Goal: Task Accomplishment & Management: Manage account settings

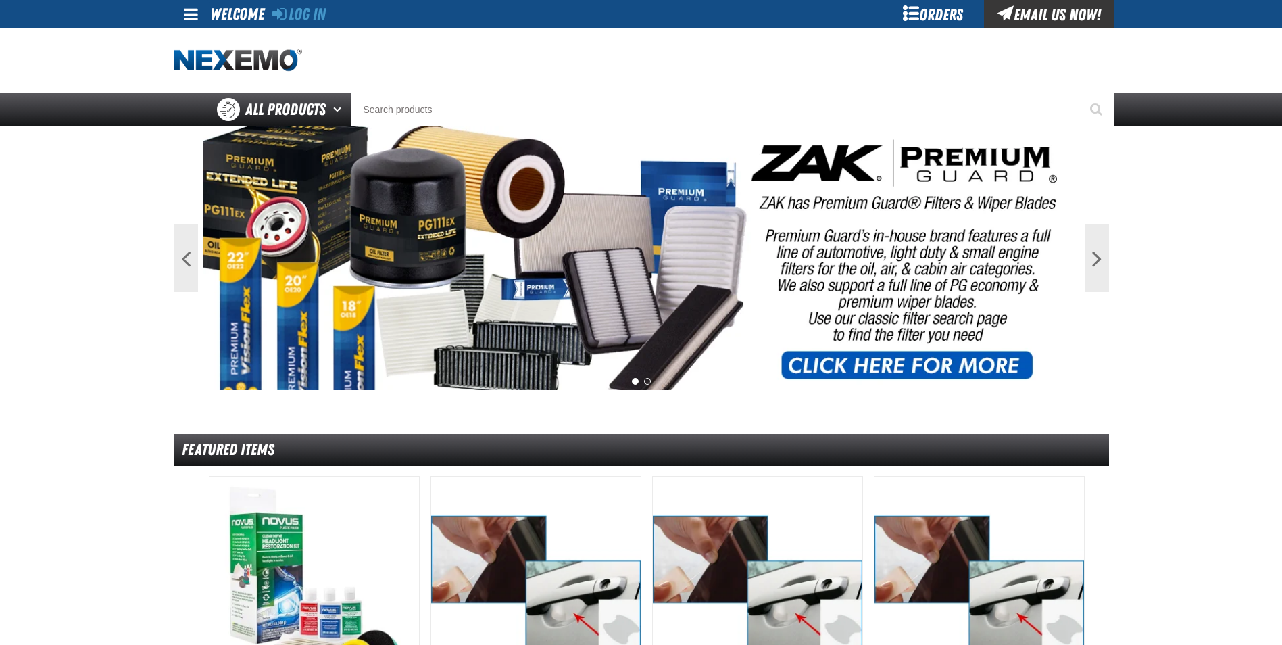
click at [931, 10] on div "Orders" at bounding box center [932, 14] width 101 height 28
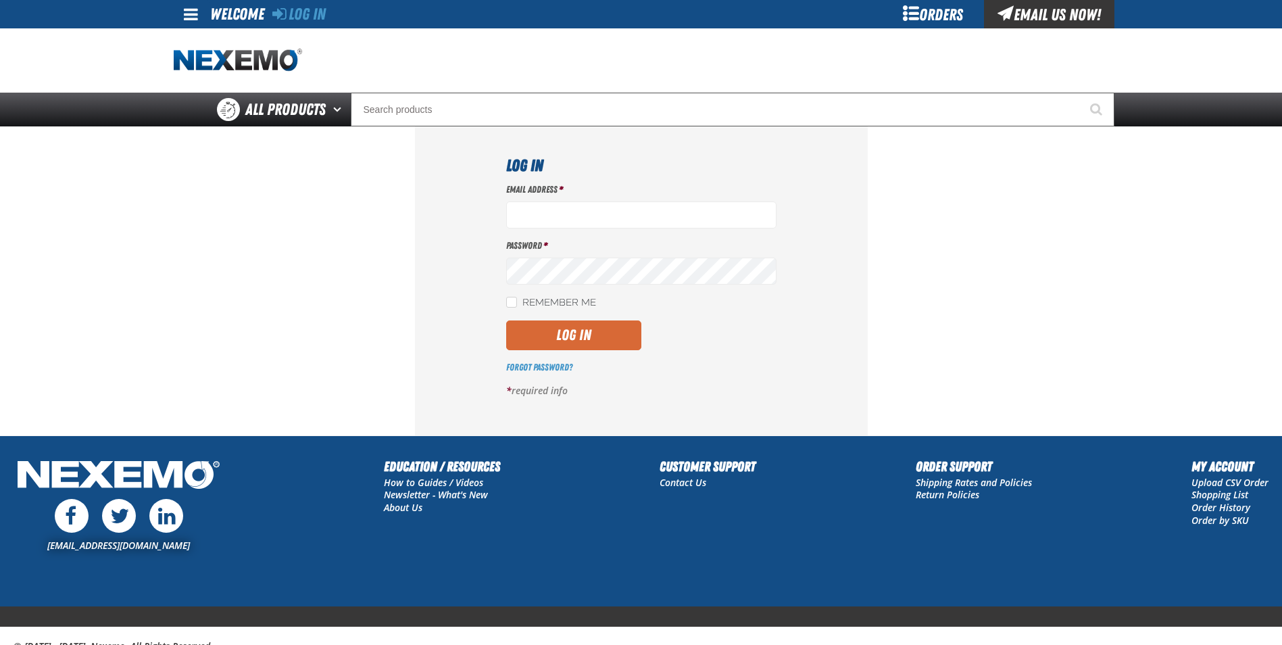
type input "gtorok@vtaig.com"
click at [572, 326] on button "Log In" at bounding box center [573, 335] width 135 height 30
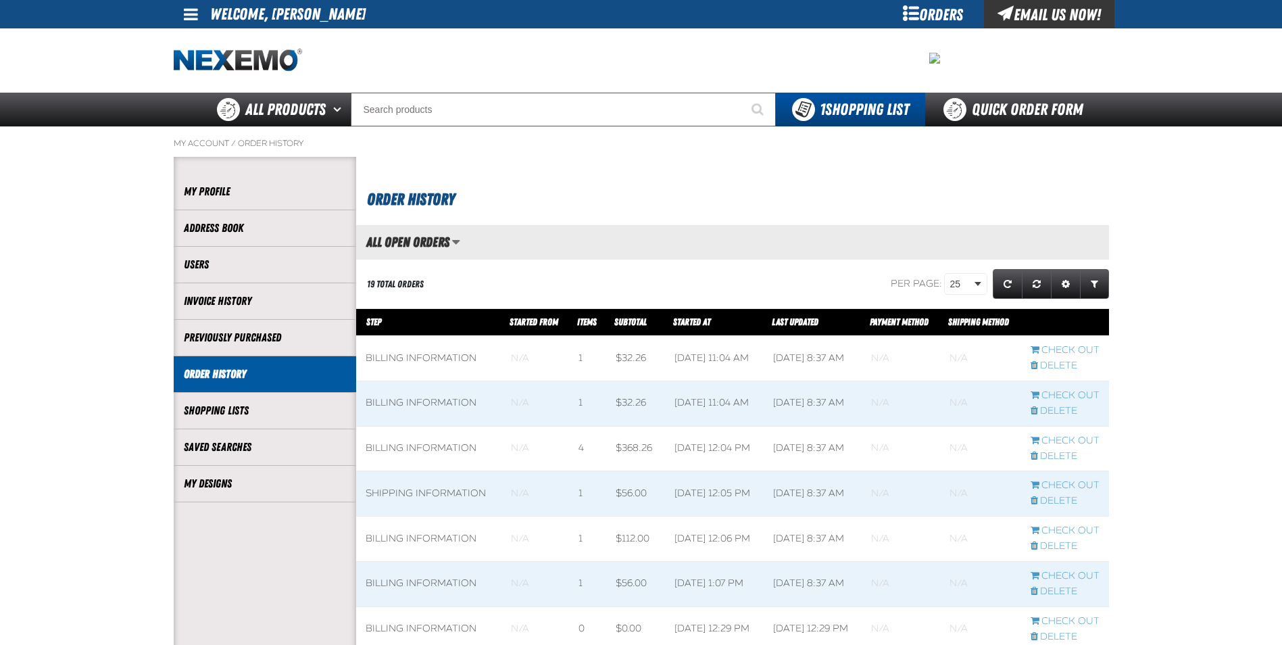
scroll to position [1, 1]
click at [237, 490] on link "My Designs" at bounding box center [265, 484] width 162 height 16
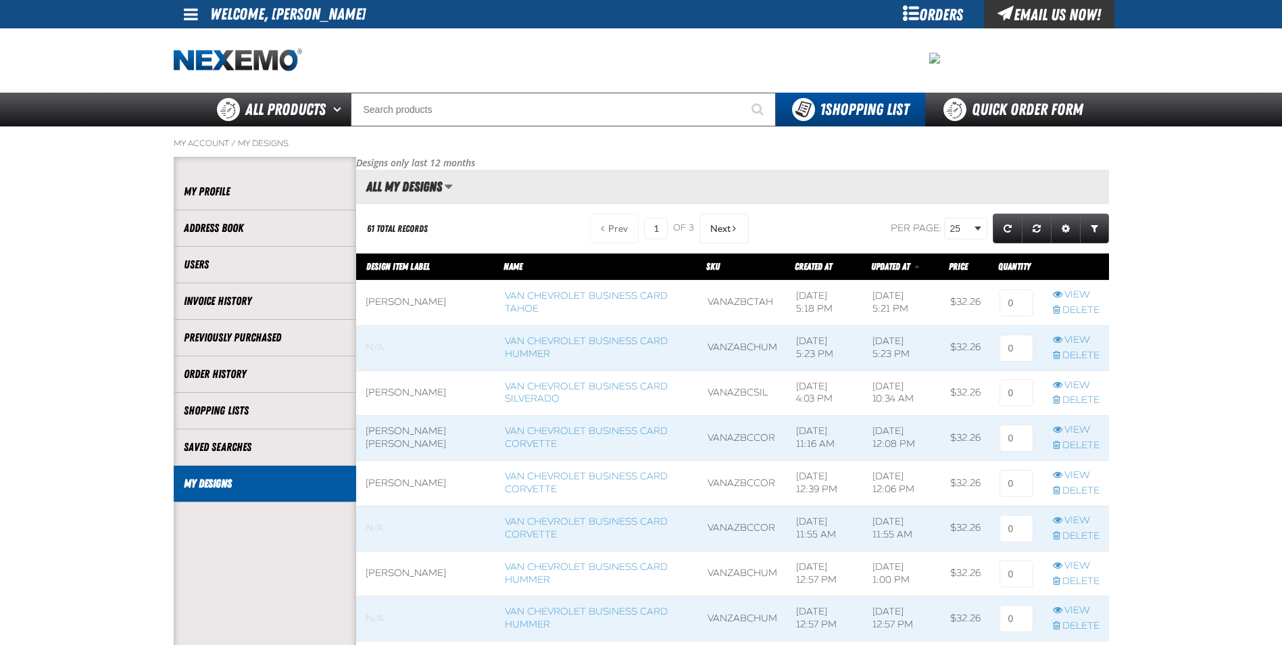
scroll to position [1, 1]
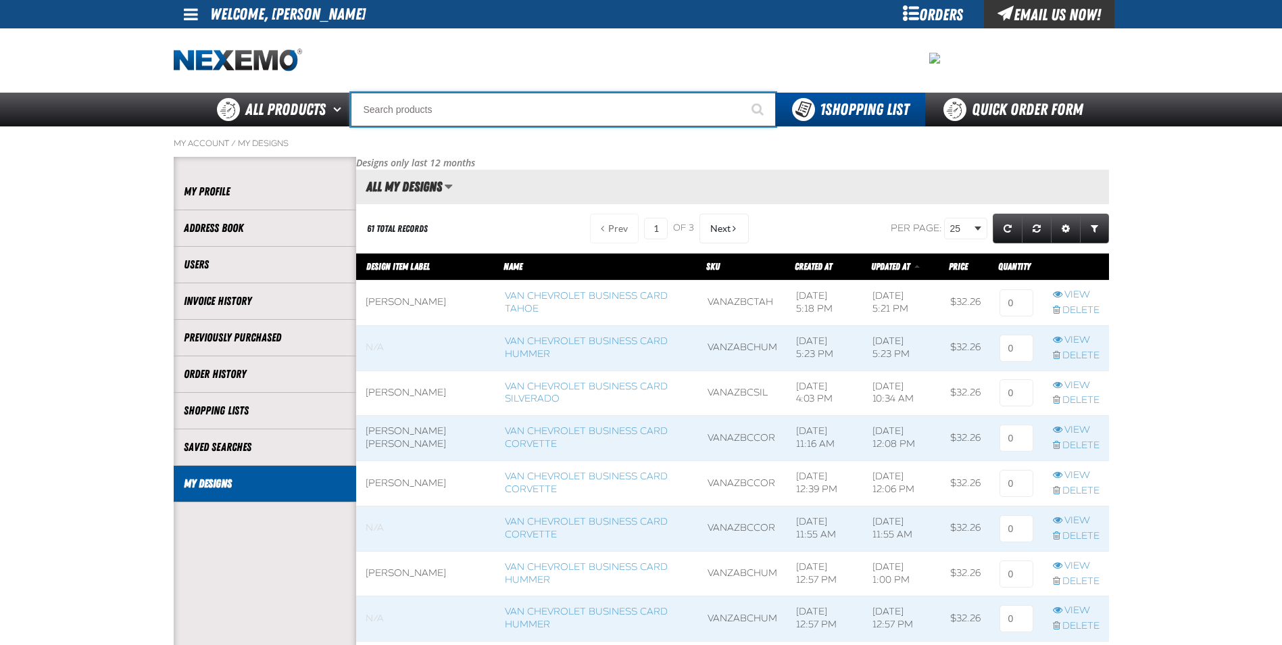
click at [449, 103] on input "Search" at bounding box center [563, 110] width 425 height 34
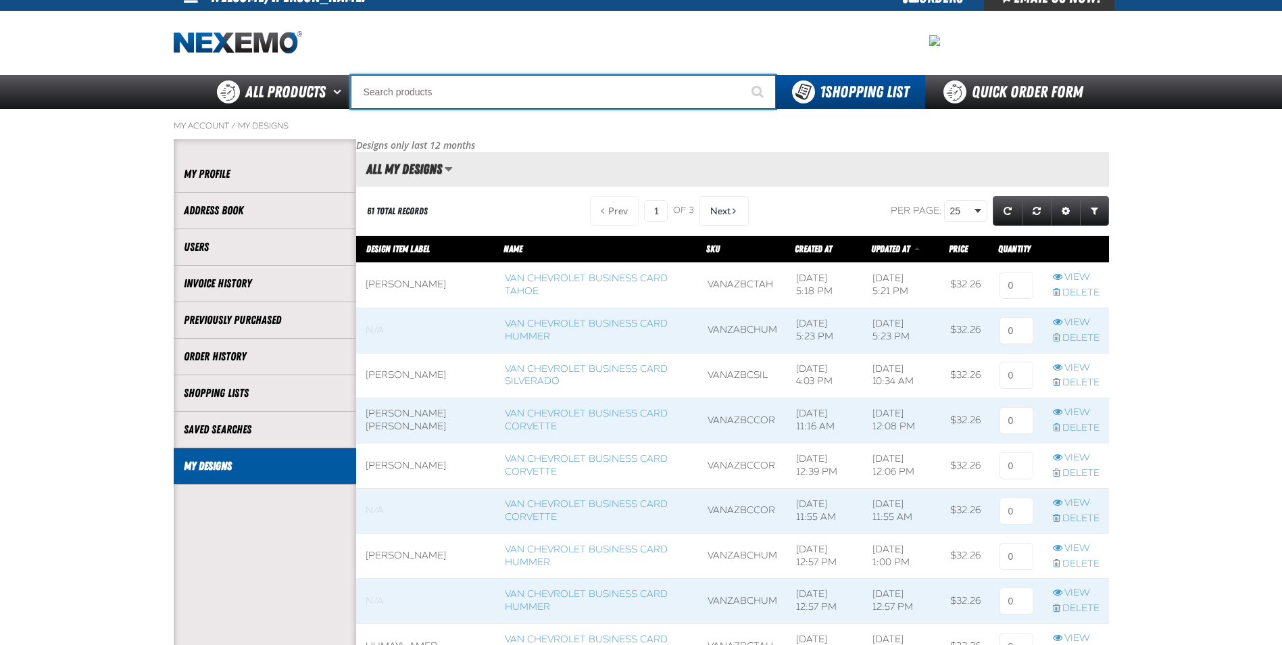
scroll to position [0, 0]
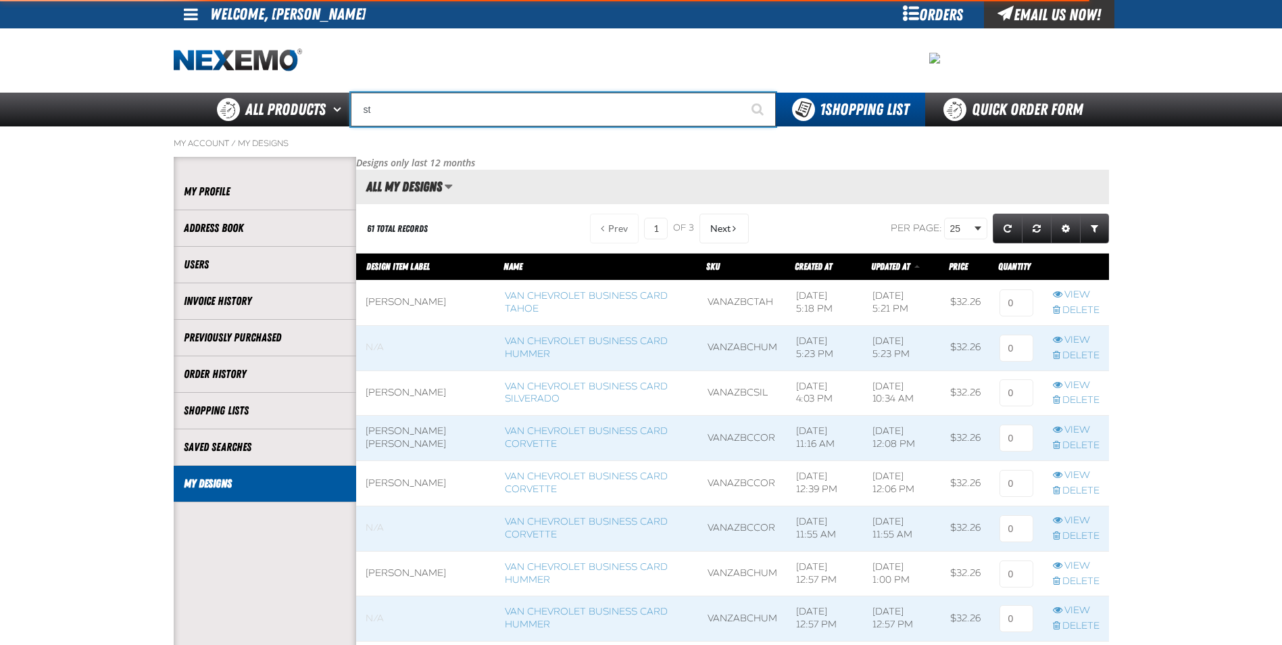
type input "ste"
type input "steel Drain Plug Gasket with Buna-N Rubber Seal - 12mm (25 per pack)"
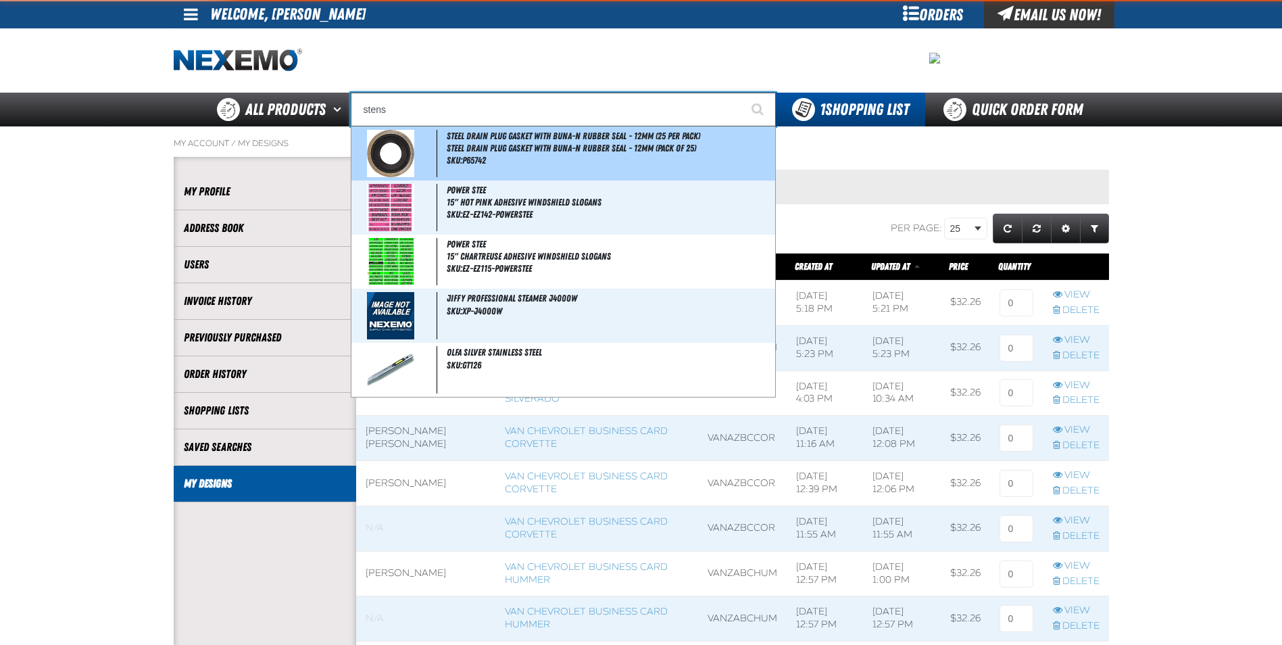
type input "Steel Drain Plug Gasket with Buna-N Rubber Seal - 12mm (25 per pack)"
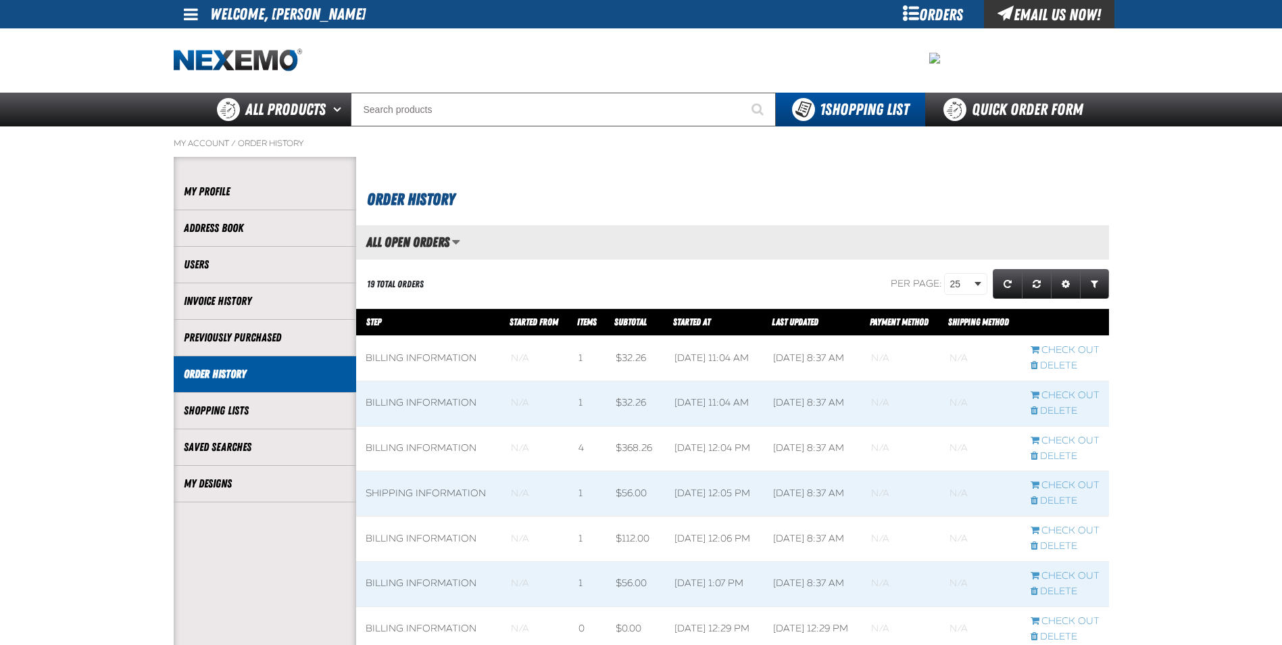
scroll to position [1, 1]
click at [271, 478] on link "My Designs" at bounding box center [265, 484] width 162 height 16
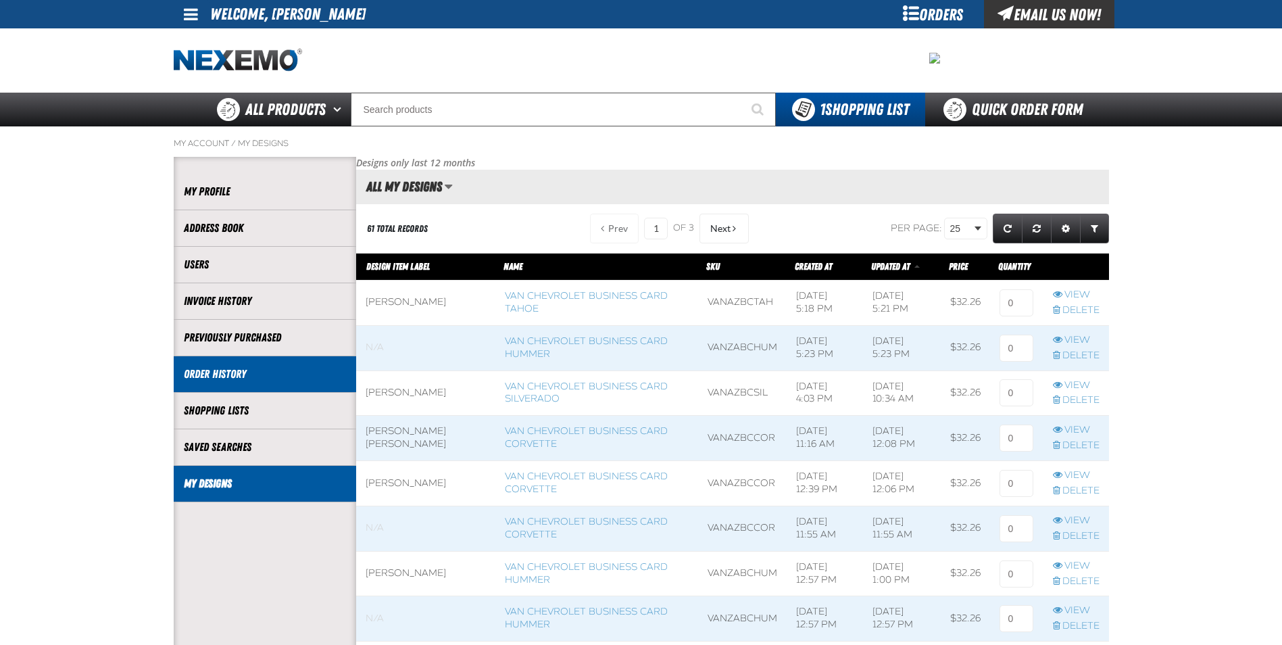
scroll to position [1, 1]
click at [266, 383] on li "Order History" at bounding box center [265, 374] width 182 height 36
click at [426, 389] on span at bounding box center [426, 393] width 140 height 45
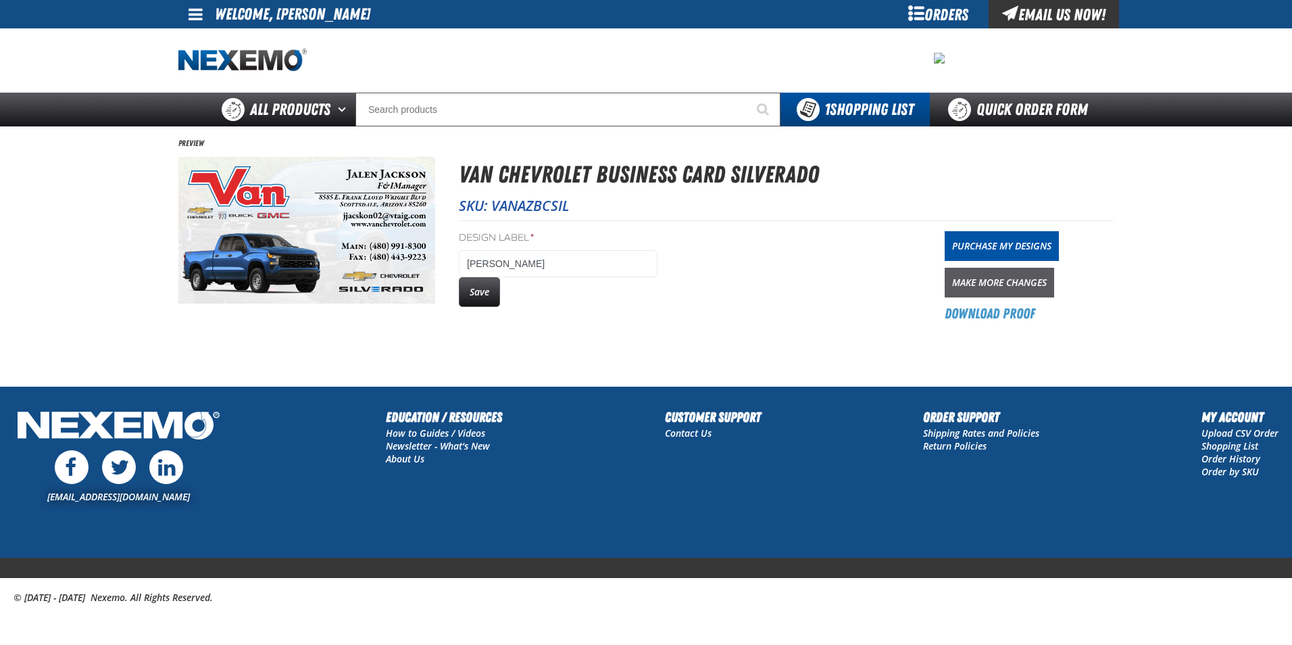
click at [1005, 290] on link "Make More Changes" at bounding box center [999, 283] width 109 height 30
click at [979, 282] on link "Make More Changes" at bounding box center [999, 283] width 109 height 30
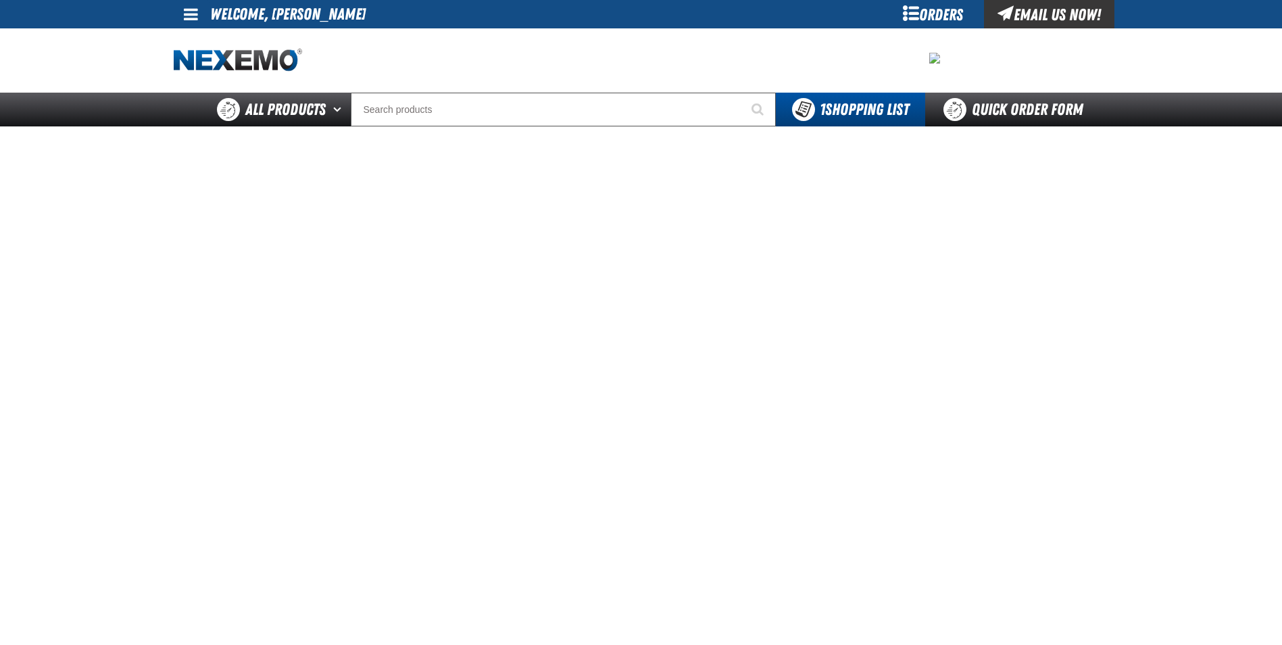
click at [922, 15] on div "Orders" at bounding box center [932, 14] width 101 height 28
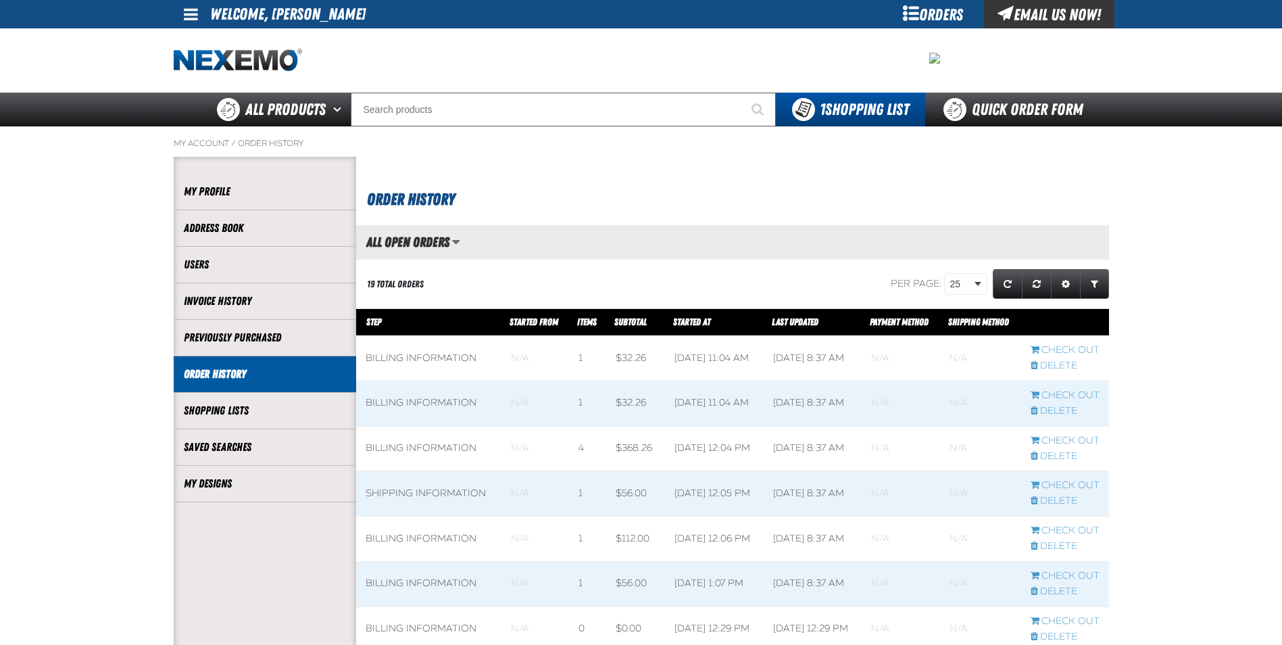
scroll to position [1, 1]
click at [252, 481] on link "My Designs" at bounding box center [265, 484] width 162 height 16
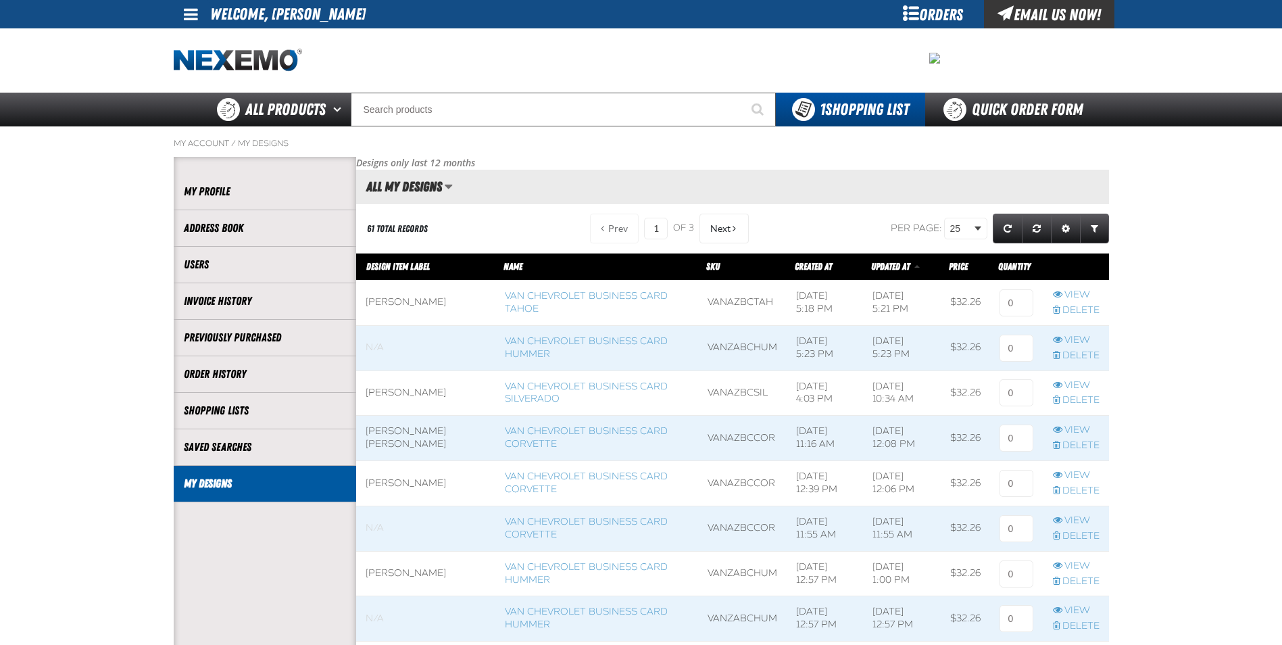
scroll to position [1, 1]
click at [1081, 387] on link "View" at bounding box center [1076, 385] width 47 height 13
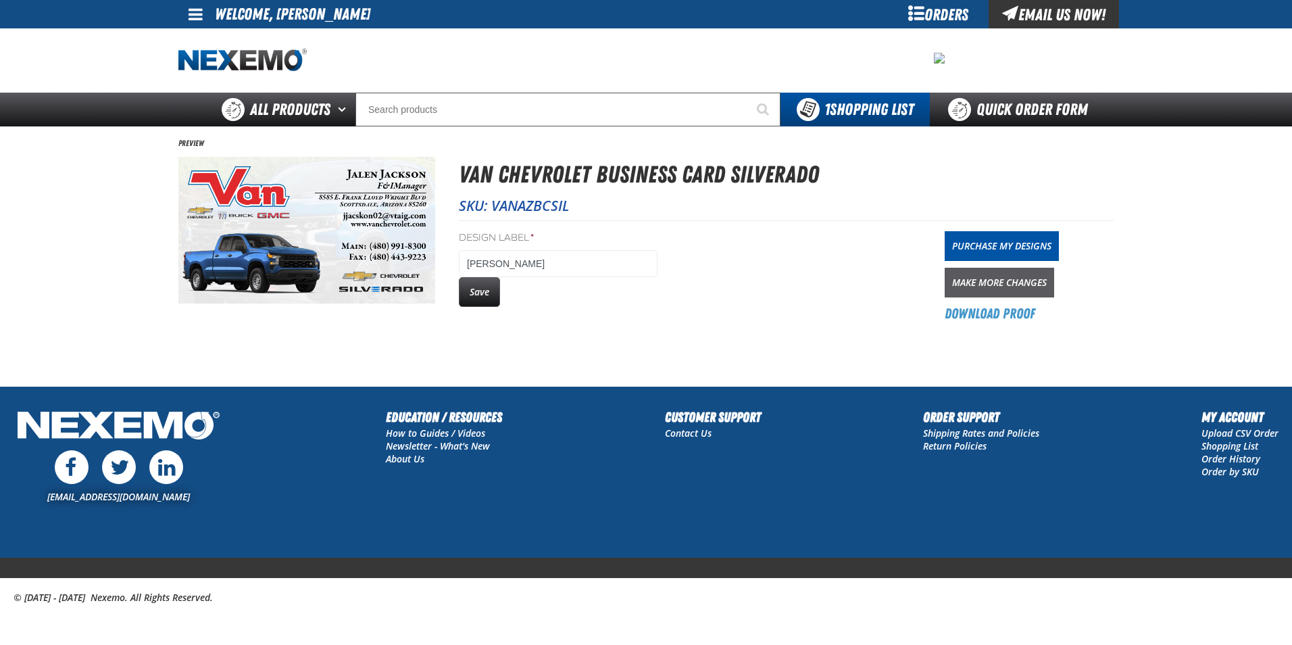
click at [954, 275] on link "Make More Changes" at bounding box center [999, 283] width 109 height 30
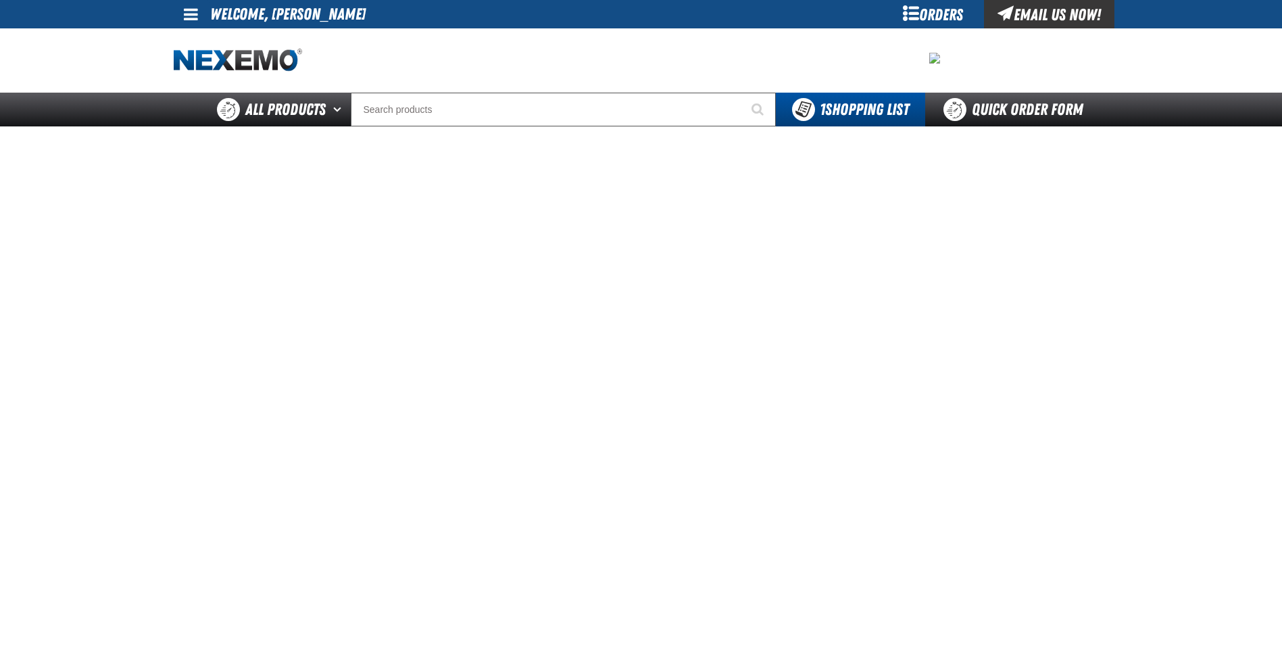
click at [941, 15] on div "Orders" at bounding box center [932, 14] width 101 height 28
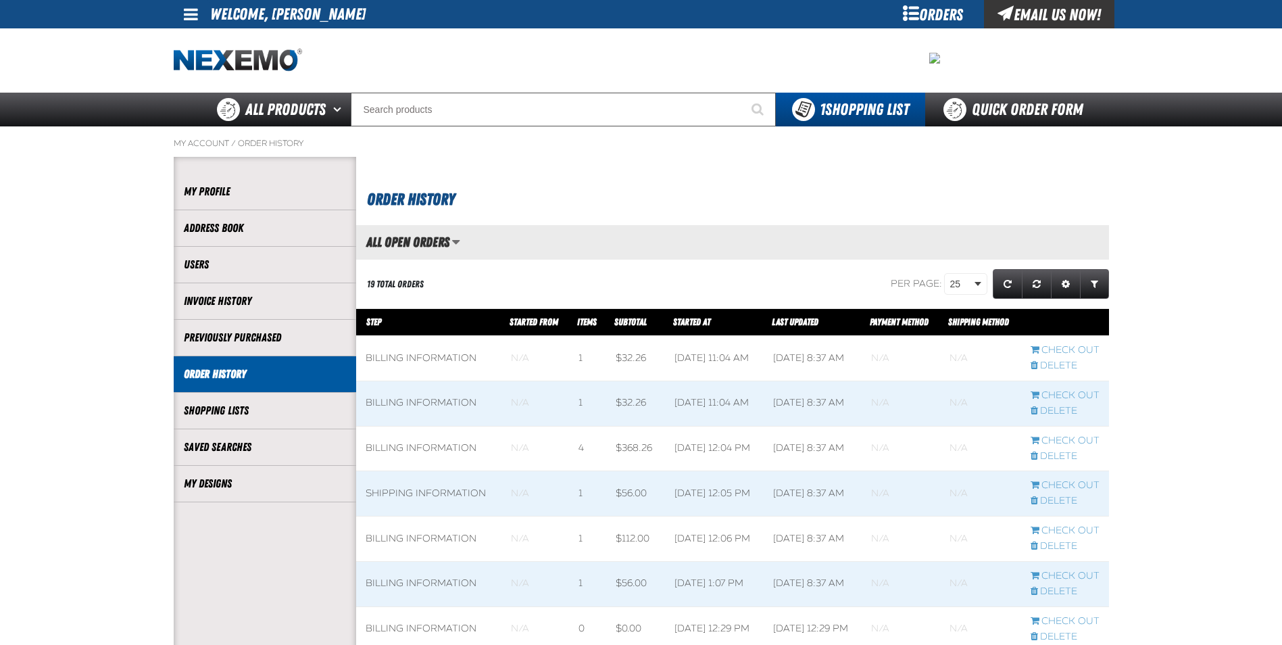
scroll to position [1, 1]
click at [219, 488] on link "My Designs" at bounding box center [265, 484] width 162 height 16
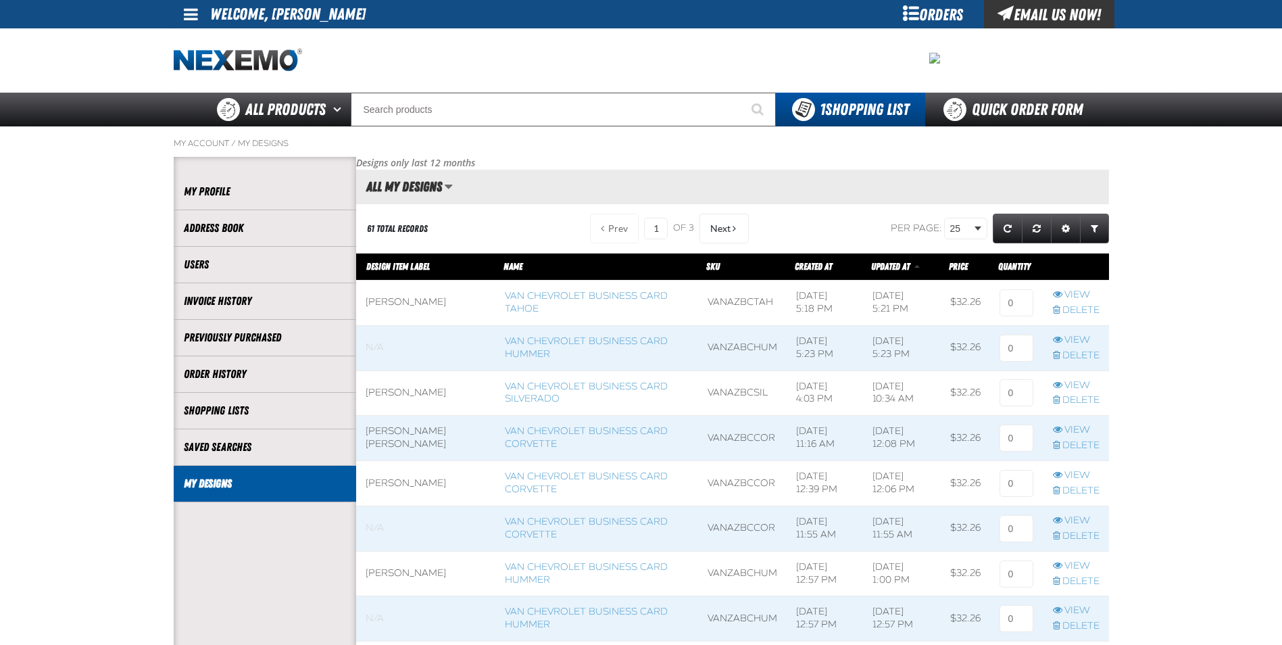
scroll to position [1, 1]
click at [399, 436] on span at bounding box center [426, 438] width 140 height 45
click at [410, 391] on span at bounding box center [426, 393] width 140 height 45
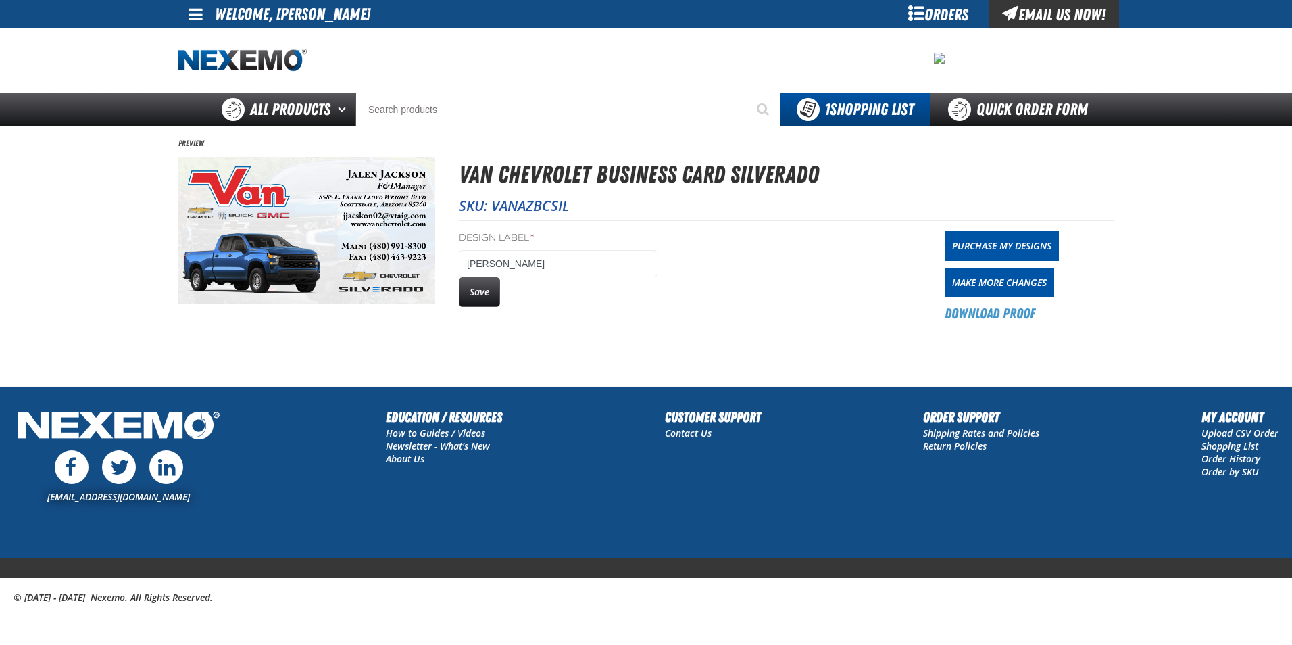
click at [187, 161] on img at bounding box center [306, 230] width 257 height 147
click at [1018, 280] on link "Make More Changes" at bounding box center [999, 283] width 109 height 30
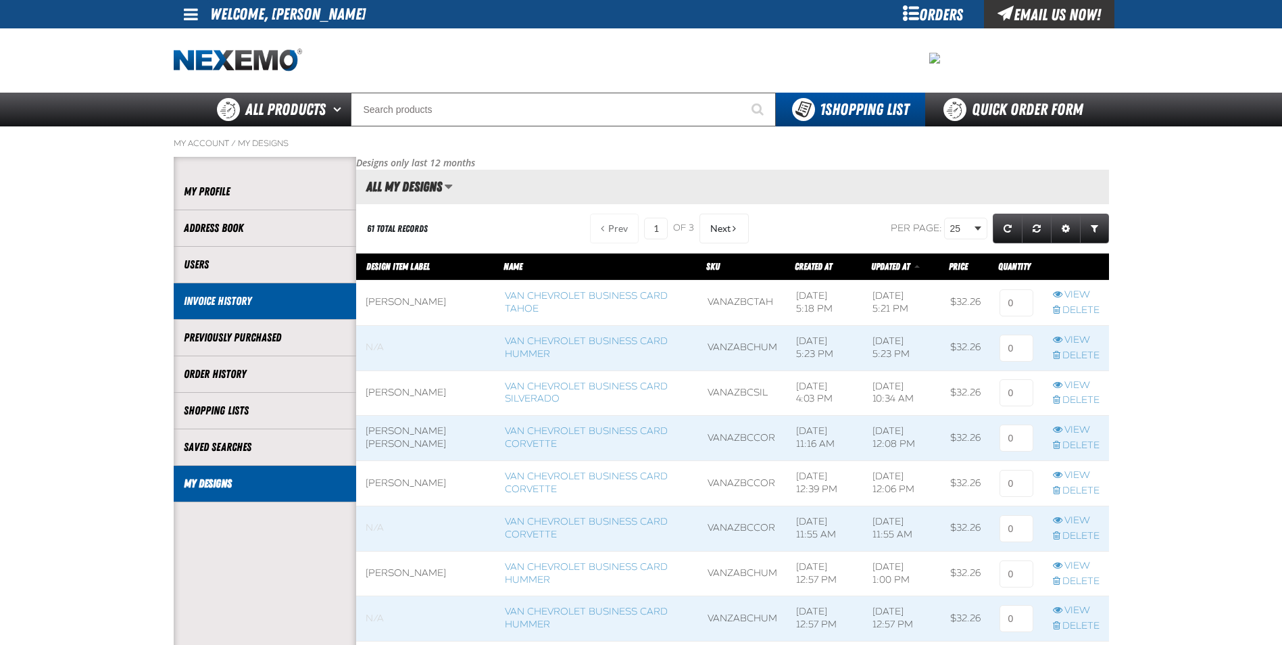
scroll to position [1, 1]
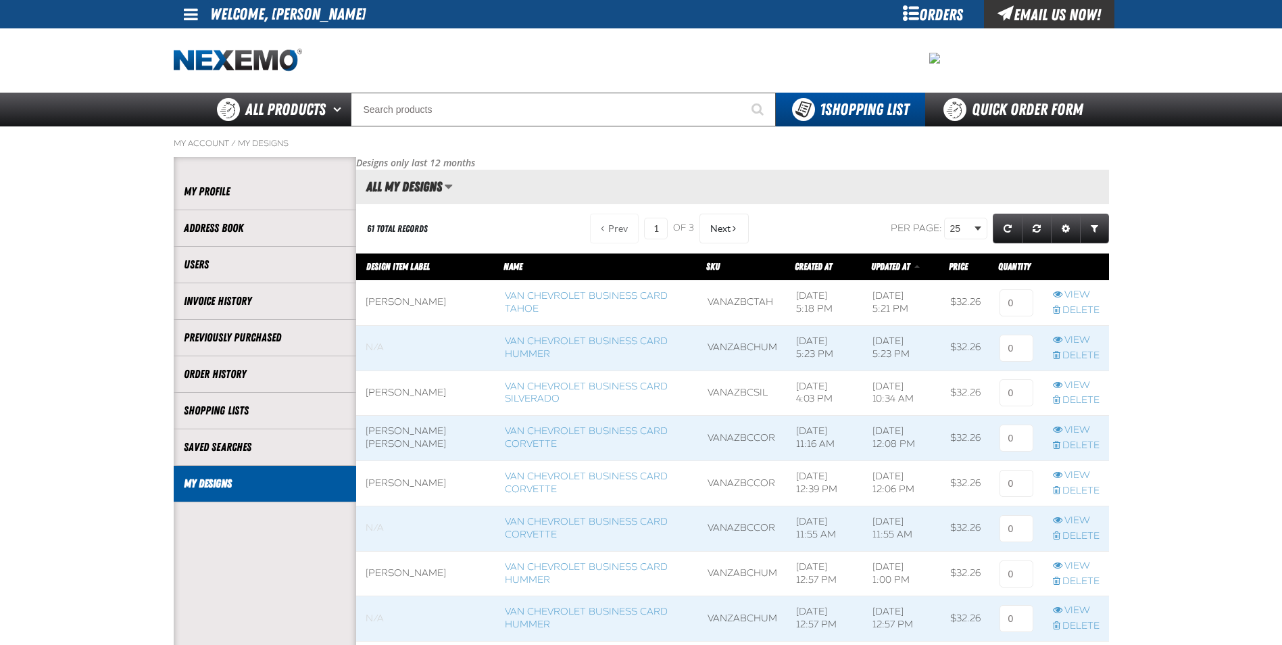
click at [616, 379] on span at bounding box center [596, 393] width 202 height 45
click at [1092, 443] on link "Delete" at bounding box center [1076, 445] width 47 height 13
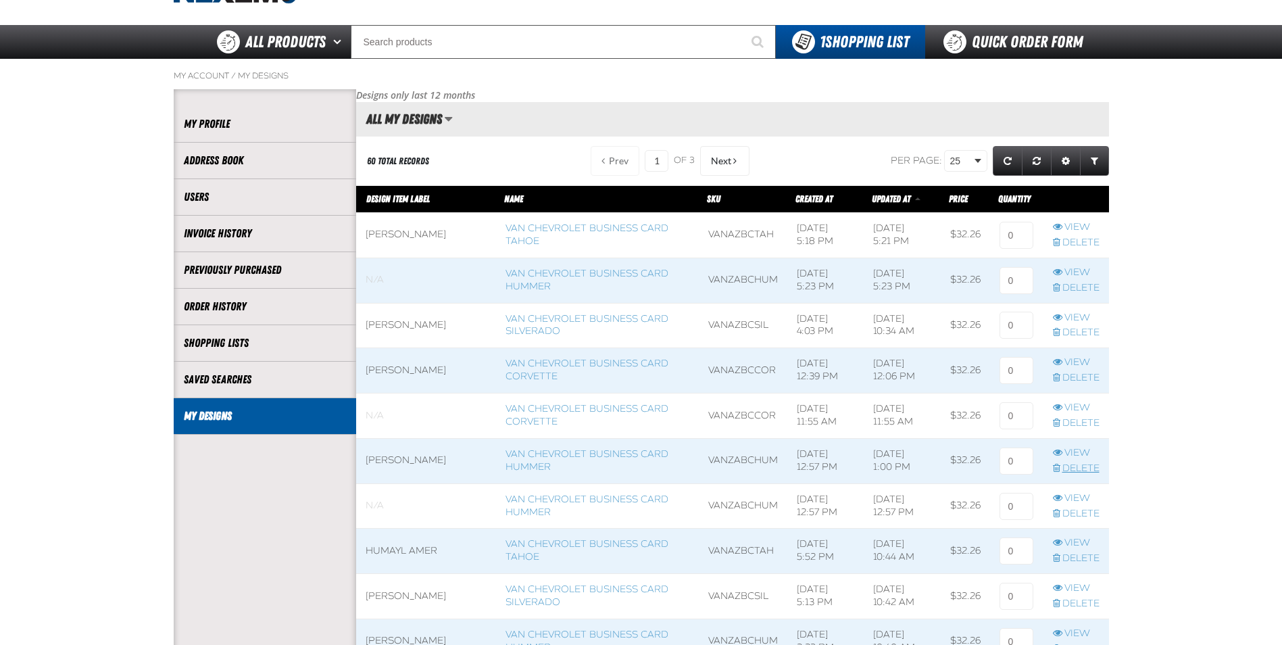
click at [1086, 463] on link "Delete" at bounding box center [1076, 468] width 47 height 13
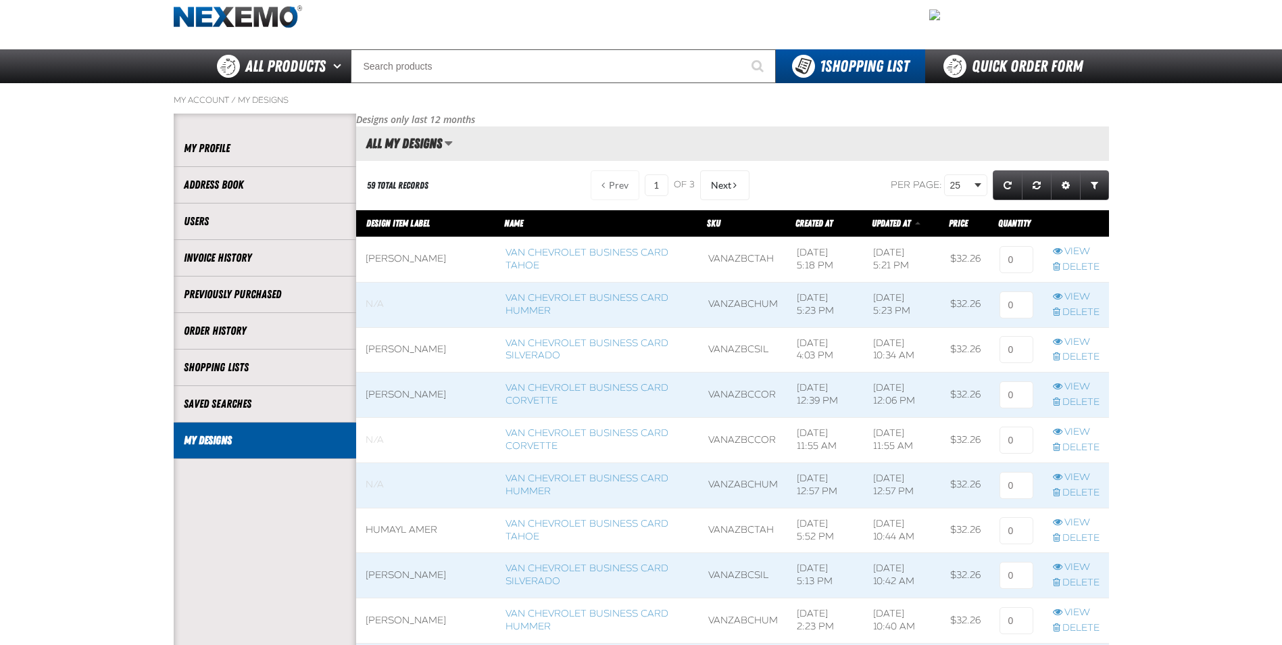
scroll to position [68, 0]
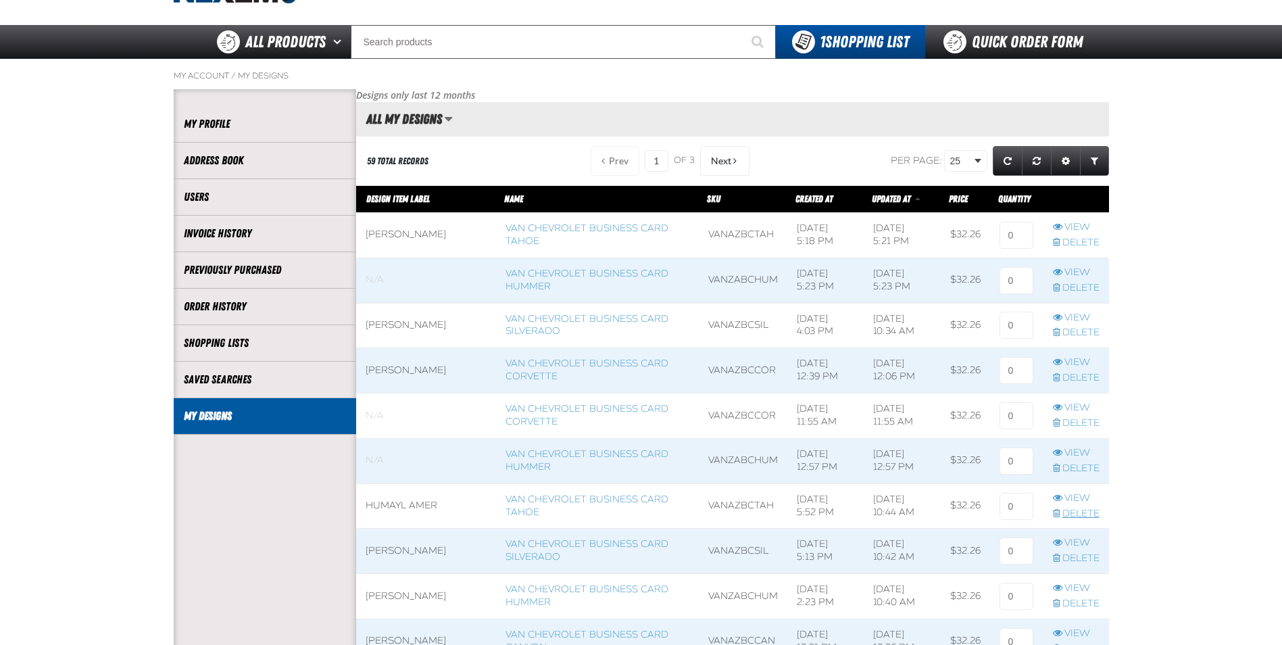
click at [1091, 508] on link "Delete" at bounding box center [1076, 513] width 47 height 13
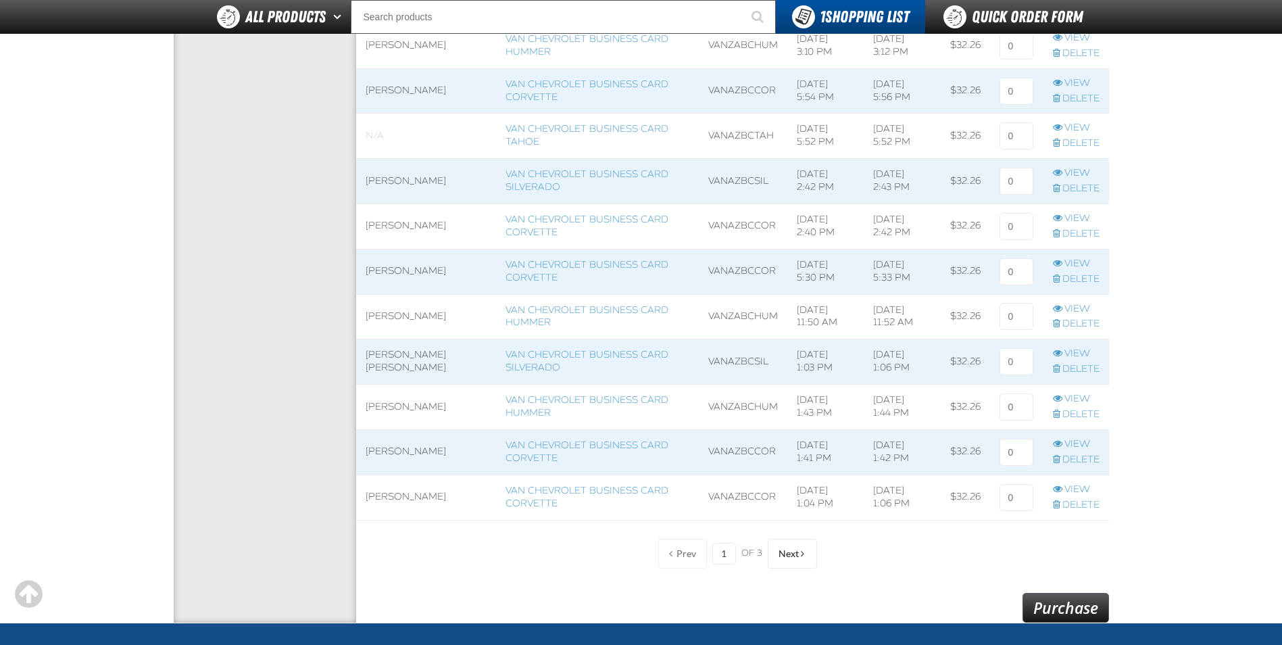
scroll to position [878, 0]
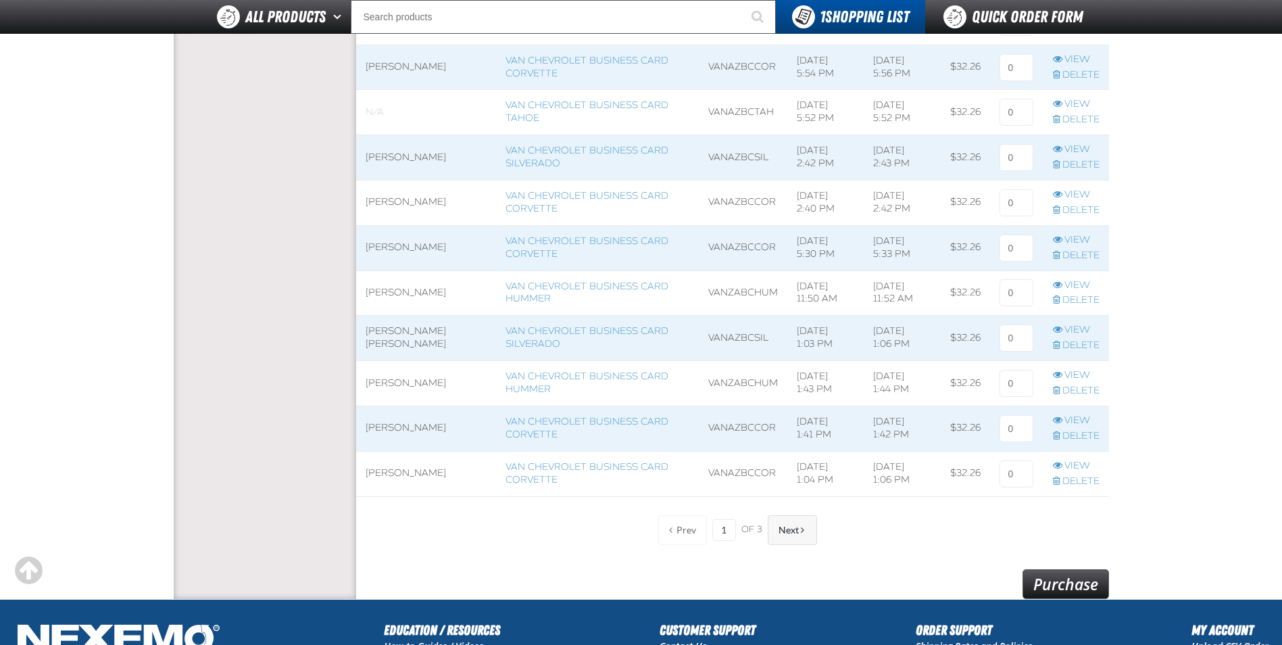
click at [811, 534] on button "Next" at bounding box center [792, 530] width 49 height 30
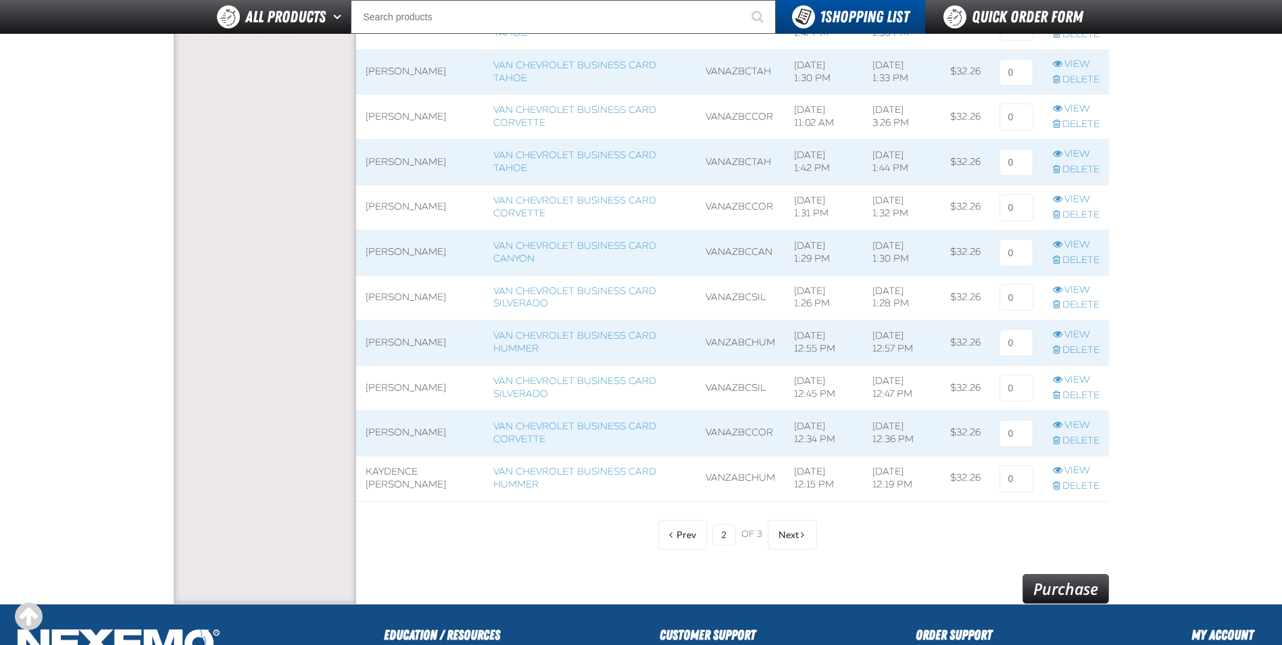
scroll to position [878, 0]
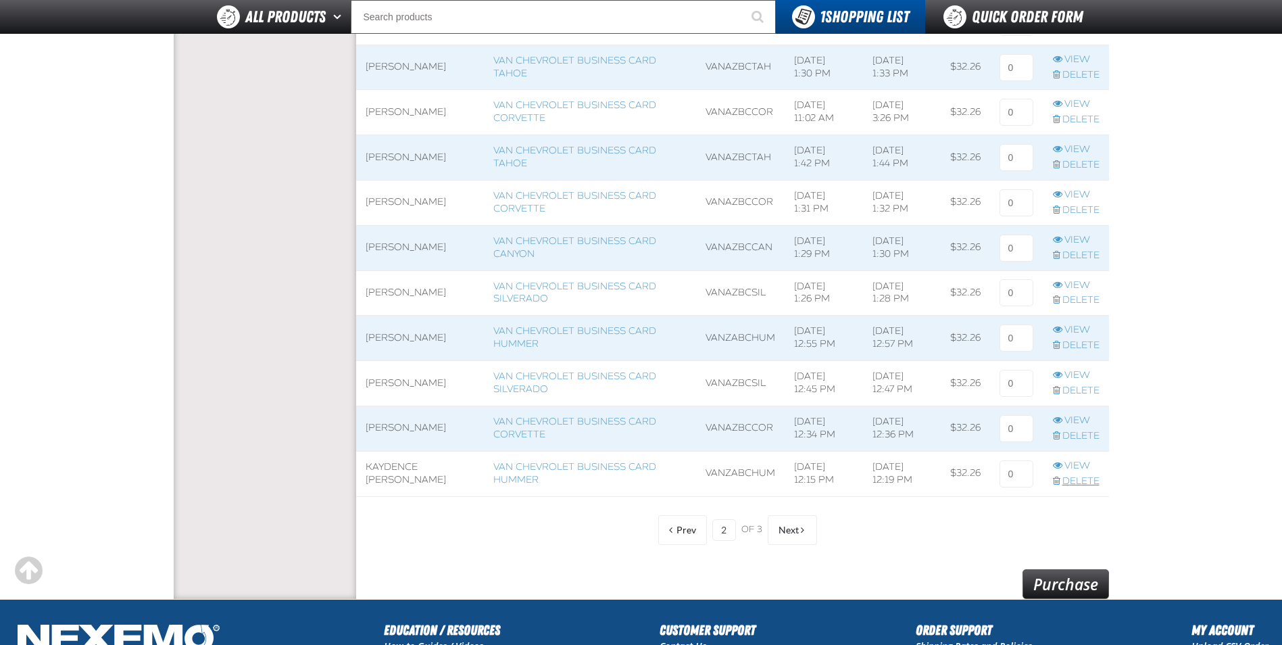
click at [1082, 481] on link "Delete" at bounding box center [1076, 481] width 47 height 13
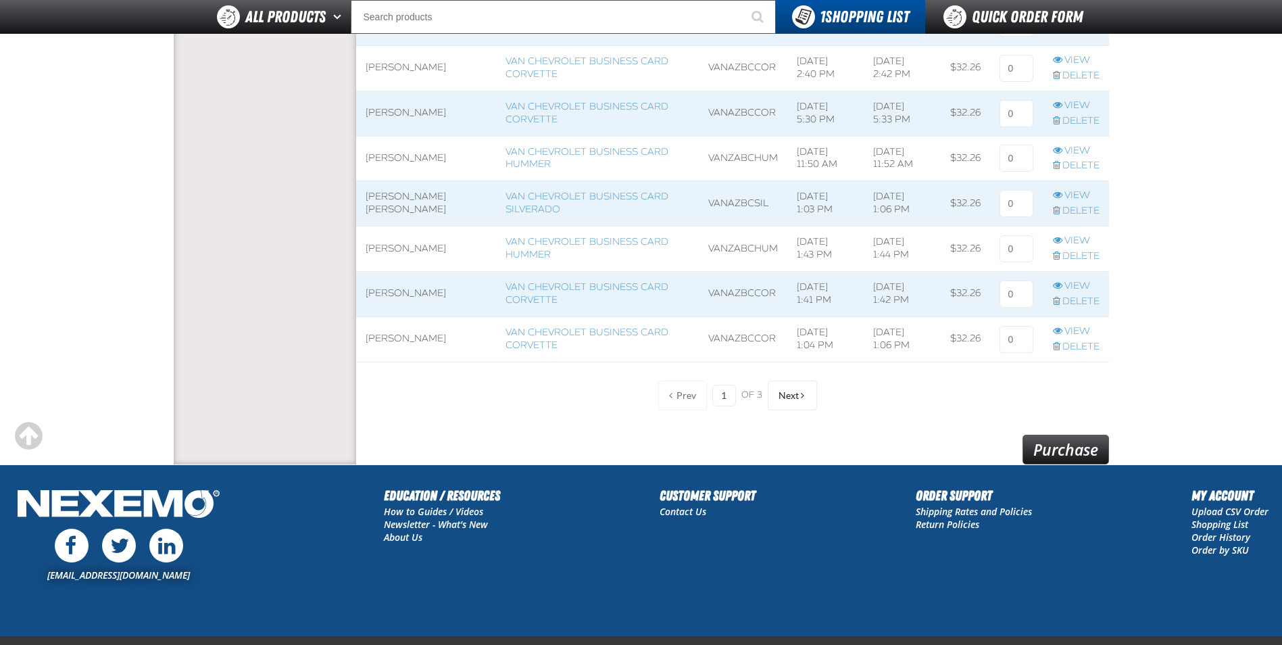
scroll to position [1013, 0]
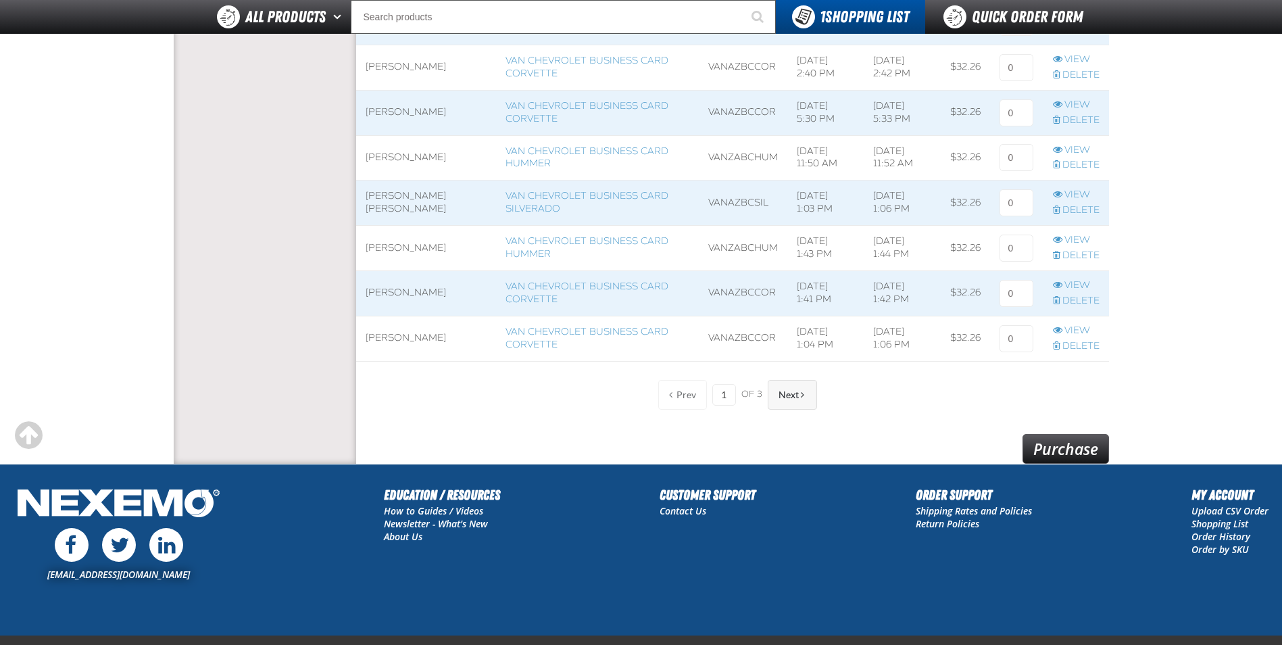
click at [785, 388] on button "Next" at bounding box center [792, 395] width 49 height 30
click at [803, 397] on span at bounding box center [802, 394] width 3 height 9
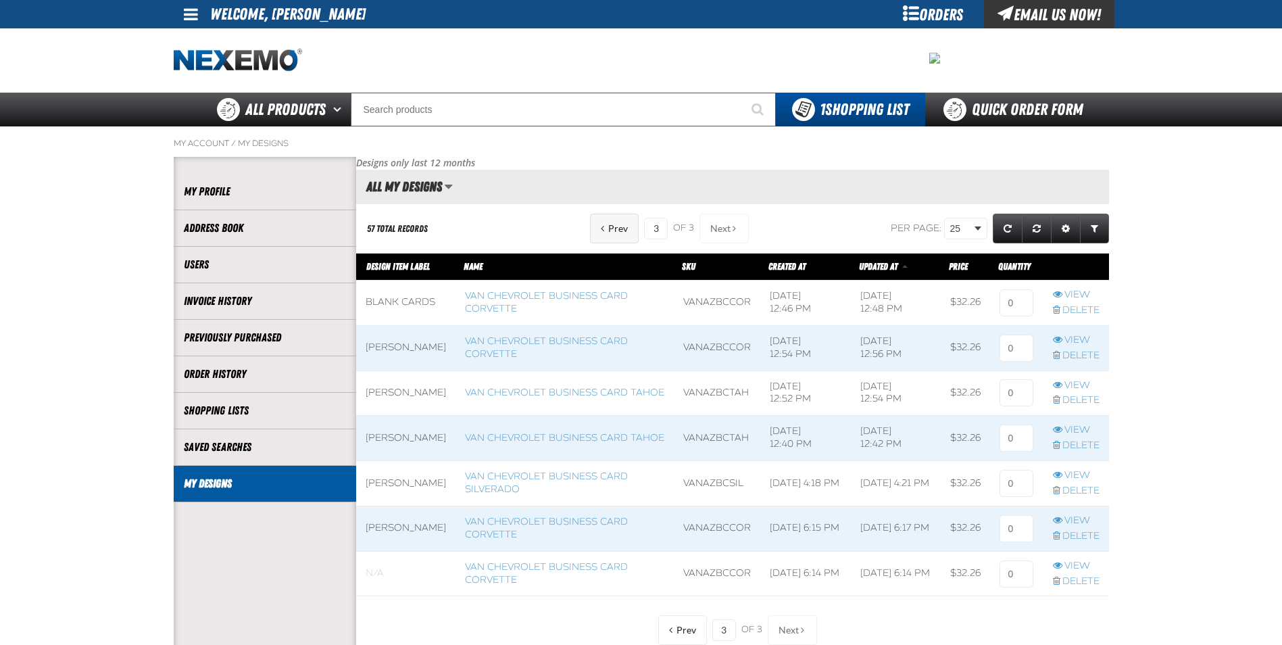
click at [596, 230] on button "Prev" at bounding box center [614, 229] width 49 height 30
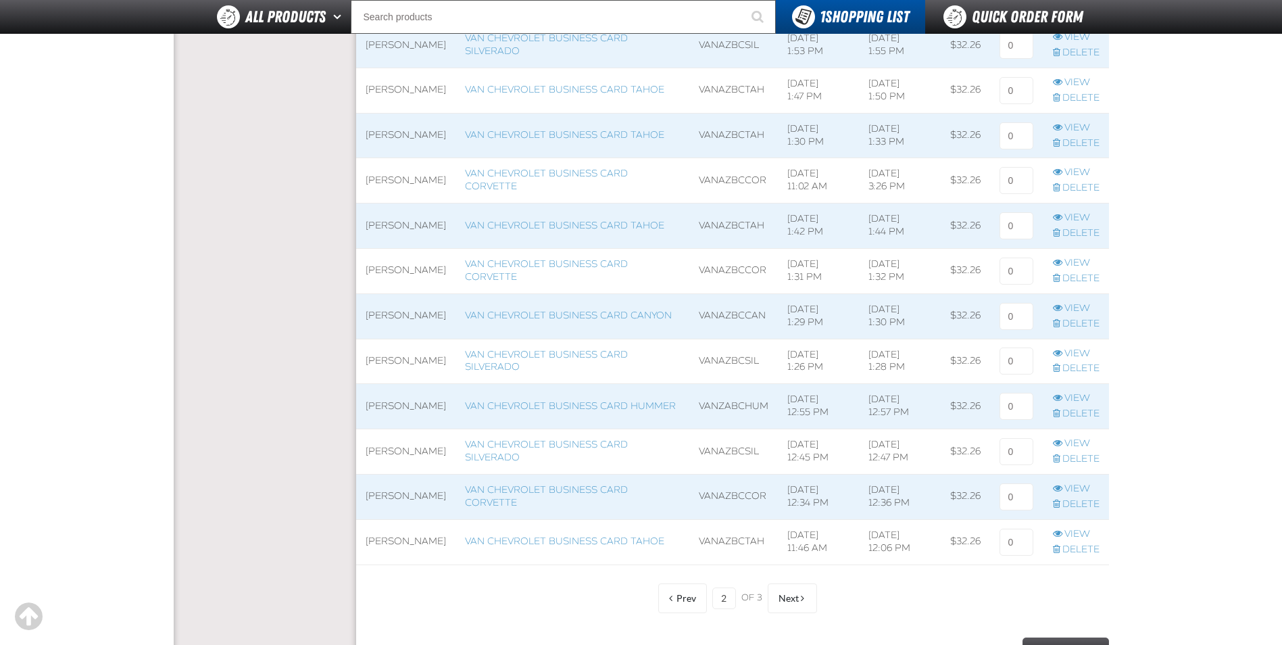
scroll to position [811, 0]
click at [693, 598] on span "Prev" at bounding box center [686, 597] width 20 height 11
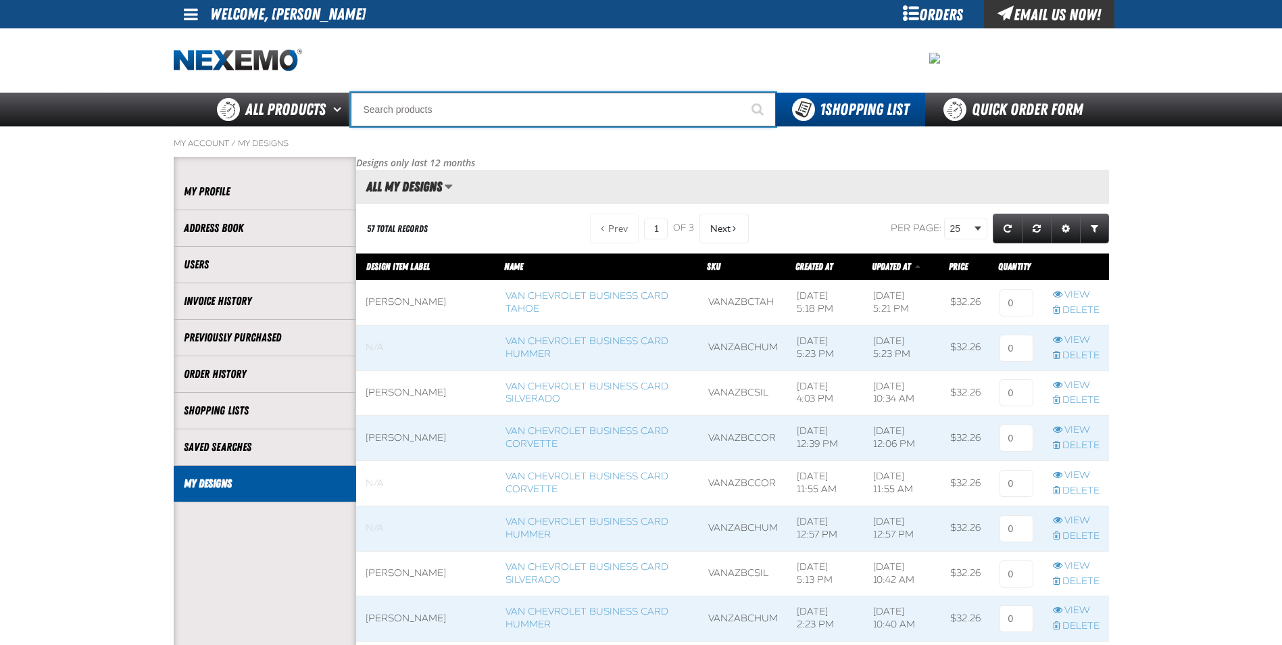
click at [573, 104] on input "Search" at bounding box center [563, 110] width 425 height 34
type input "jones"
click at [742, 93] on button "Start Searching" at bounding box center [759, 110] width 34 height 34
